Goal: Transaction & Acquisition: Download file/media

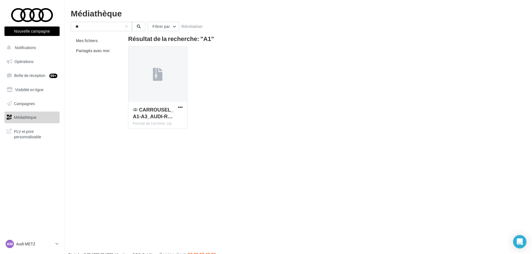
click at [34, 118] on span "Médiathèque" at bounding box center [25, 117] width 23 height 5
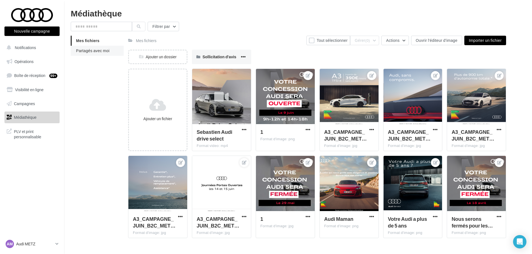
click at [94, 48] on li "Partagés avec moi" at bounding box center [97, 51] width 53 height 10
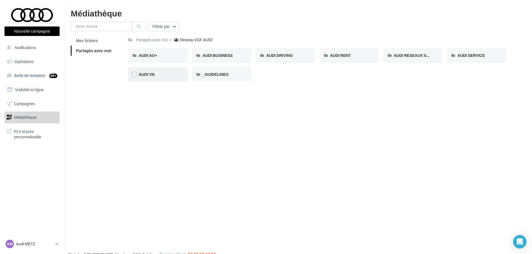
click at [156, 69] on div "AUDI VN" at bounding box center [157, 74] width 59 height 14
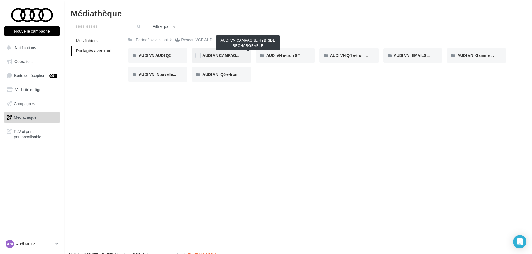
click at [239, 55] on span "AUDI VN CAMPAGNE HYBRIDE RECHARGEABLE" at bounding box center [248, 55] width 91 height 5
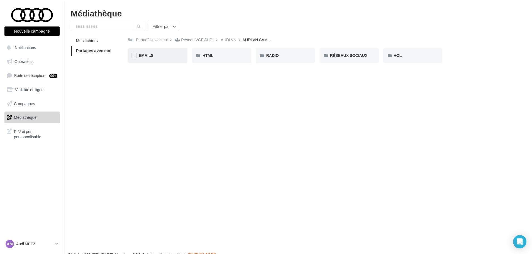
click at [175, 55] on div "EMAILS" at bounding box center [158, 56] width 38 height 6
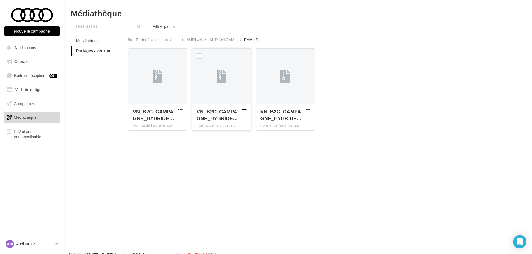
click at [245, 109] on span "button" at bounding box center [244, 109] width 5 height 5
click at [228, 117] on button "Télécharger" at bounding box center [220, 120] width 56 height 14
click at [38, 246] on p "Audi METZ" at bounding box center [34, 244] width 37 height 6
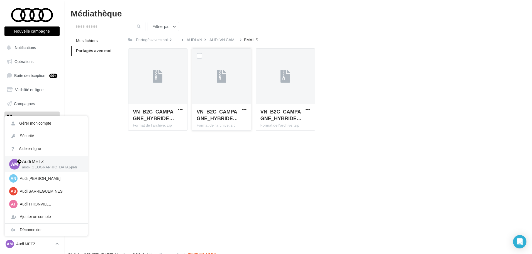
click at [143, 209] on div "Nouvelle campagne Nouvelle campagne Notifications Opérations Boîte de réception…" at bounding box center [266, 136] width 532 height 254
